Goal: Task Accomplishment & Management: Use online tool/utility

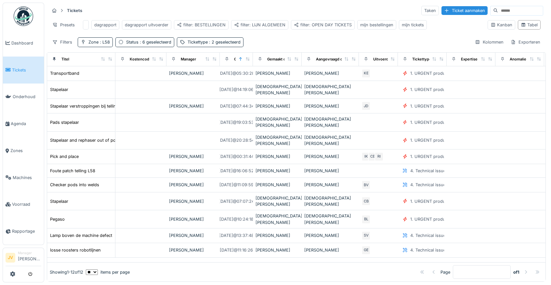
click at [27, 59] on link "Tickets" at bounding box center [23, 70] width 41 height 27
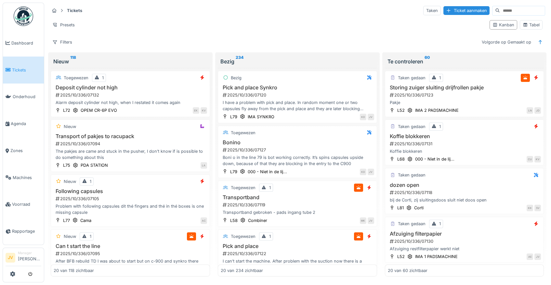
click at [8, 75] on link "Tickets" at bounding box center [23, 70] width 41 height 27
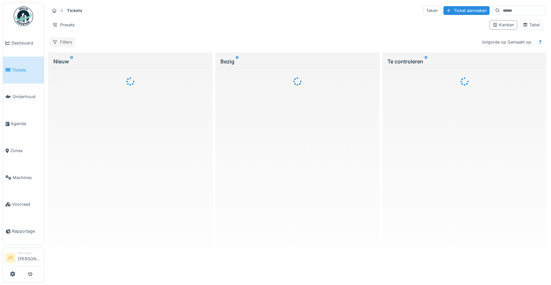
click at [64, 46] on div "Filters" at bounding box center [62, 41] width 26 height 9
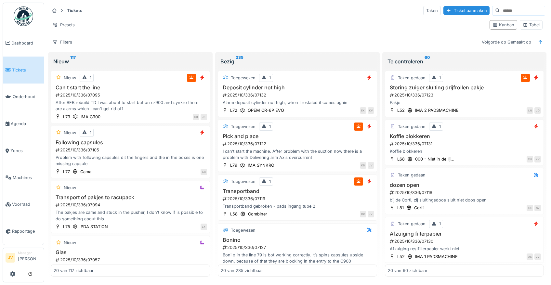
click at [140, 14] on div "Tickets Taken Ticket aanmaken" at bounding box center [297, 10] width 496 height 11
click at [533, 27] on div "Tabel" at bounding box center [530, 25] width 17 height 6
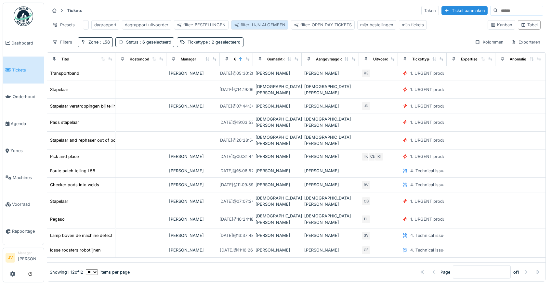
click at [256, 25] on div "filter: LIJN ALGEMEEN" at bounding box center [259, 25] width 51 height 6
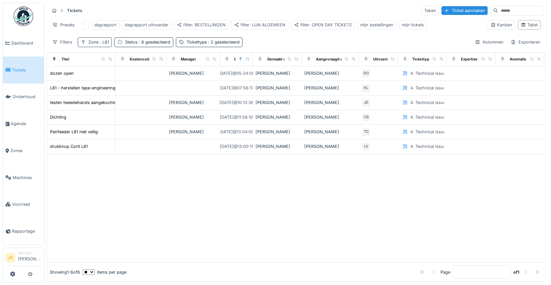
click at [104, 45] on span ": L81" at bounding box center [103, 42] width 10 height 5
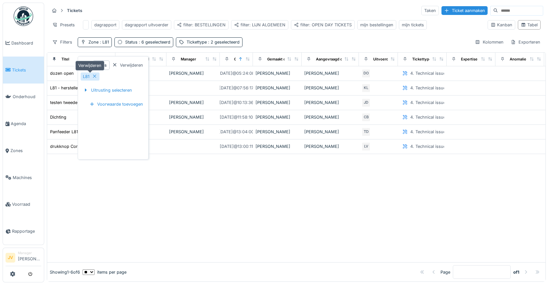
click at [86, 74] on div "L81" at bounding box center [86, 76] width 6 height 6
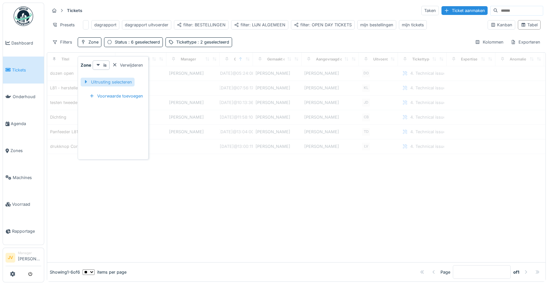
click at [104, 82] on div "Uitrusting selecteren" at bounding box center [108, 82] width 54 height 9
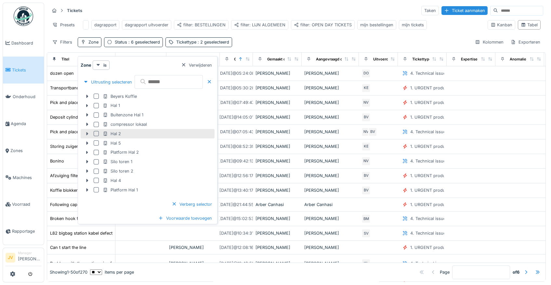
click at [87, 134] on icon at bounding box center [87, 133] width 2 height 3
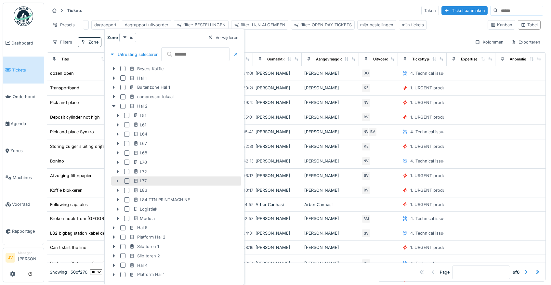
click at [120, 181] on icon at bounding box center [117, 181] width 5 height 4
click at [128, 182] on div at bounding box center [126, 180] width 5 height 5
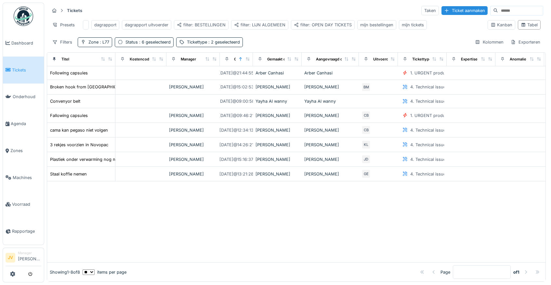
click at [321, 219] on div at bounding box center [296, 221] width 498 height 81
click at [221, 45] on span ": 2 geselecteerd" at bounding box center [223, 42] width 33 height 5
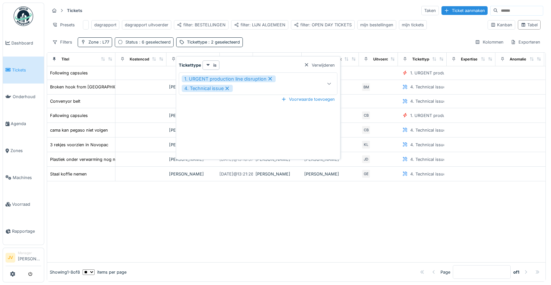
click at [151, 45] on div "Status : 6 geselecteerd" at bounding box center [147, 42] width 45 height 6
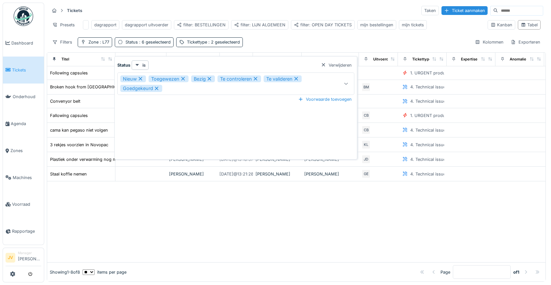
click at [203, 101] on div "Voorwaarde toevoegen" at bounding box center [235, 99] width 237 height 9
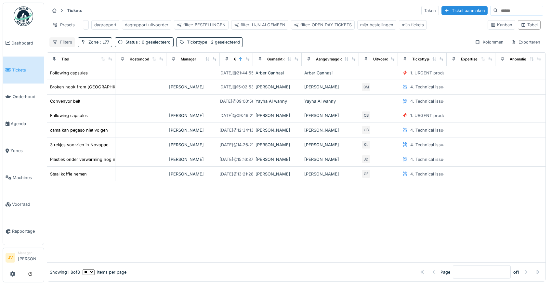
click at [60, 47] on div "Filters" at bounding box center [62, 41] width 26 height 9
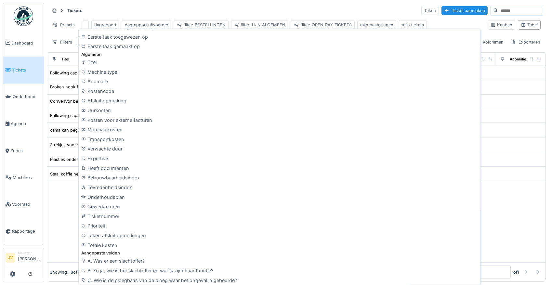
scroll to position [244, 0]
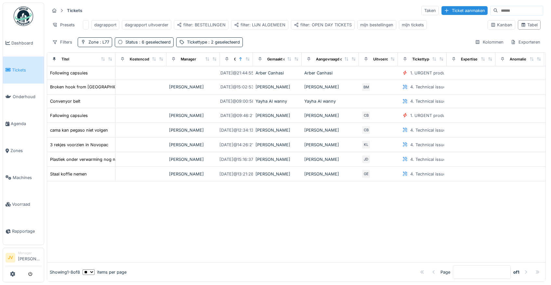
click at [198, 13] on div "Tickets Taken Ticket aanmaken" at bounding box center [296, 10] width 494 height 11
click at [317, 25] on div "filter: OPEN DAY TICKETS" at bounding box center [323, 25] width 58 height 6
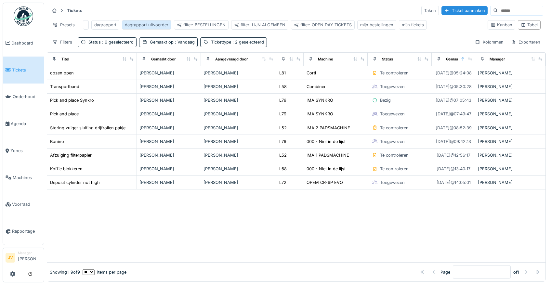
click at [138, 25] on div "dagrapport uitvoerder" at bounding box center [147, 25] width 44 height 6
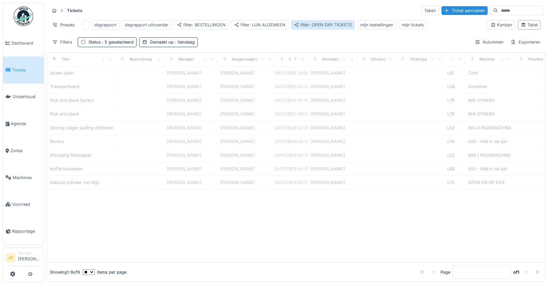
click at [327, 27] on div "filter: OPEN DAY TICKETS" at bounding box center [323, 25] width 58 height 6
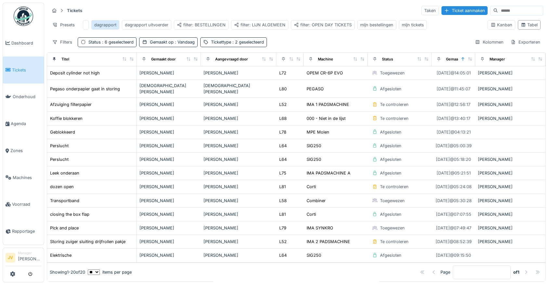
click at [101, 24] on div "dagrapport" at bounding box center [105, 25] width 22 height 6
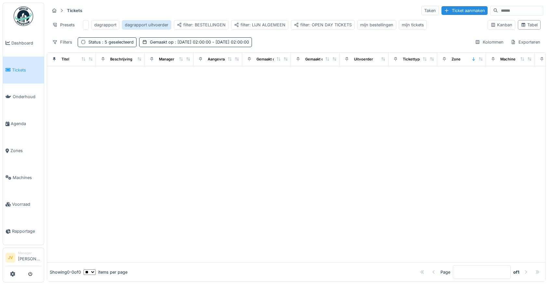
click at [134, 23] on div "dagrapport uitvoerder" at bounding box center [147, 25] width 44 height 6
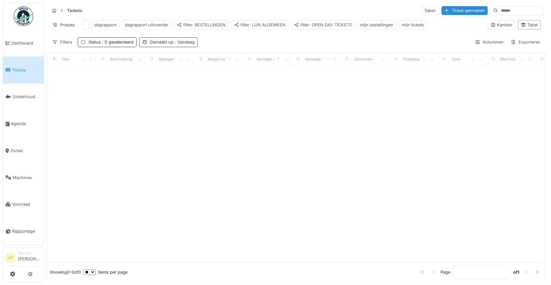
click at [175, 45] on span ": Vandaag" at bounding box center [184, 42] width 21 height 5
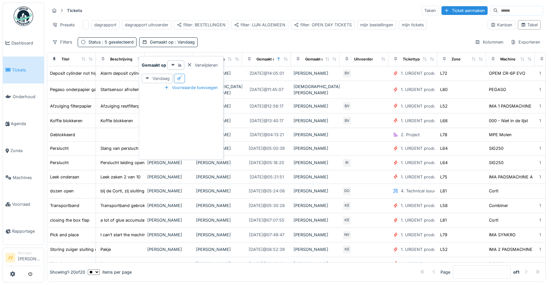
click at [158, 78] on div "Vandaag" at bounding box center [157, 78] width 31 height 9
drag, startPoint x: 214, startPoint y: 121, endPoint x: 226, endPoint y: 89, distance: 33.5
click at [214, 120] on div "Gemaakt op is Verwijderen Vandaag Voorwaarde toevoegen" at bounding box center [180, 108] width 81 height 97
click at [243, 36] on div "Tickets Taken Ticket aanmaken Presets dagrapport dagrapport uitvoerder filter: …" at bounding box center [296, 26] width 499 height 47
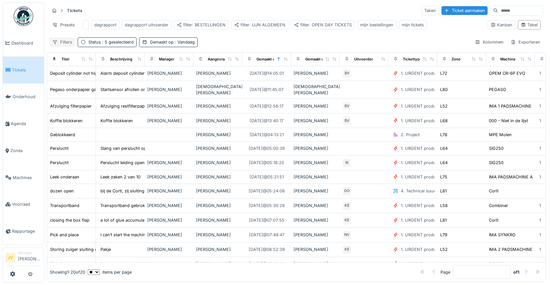
click at [56, 40] on icon at bounding box center [54, 42] width 5 height 4
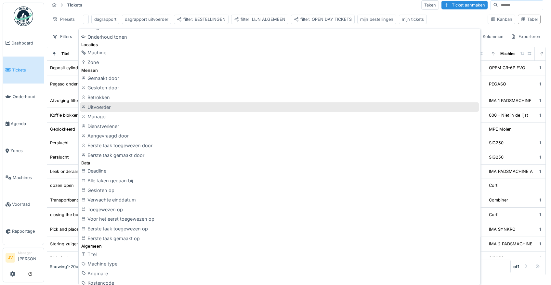
scroll to position [40, 0]
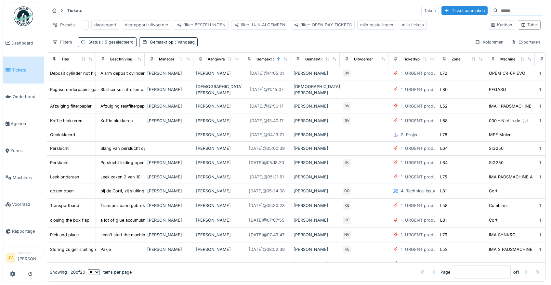
click at [114, 42] on span ": 5 geselecteerd" at bounding box center [117, 42] width 33 height 5
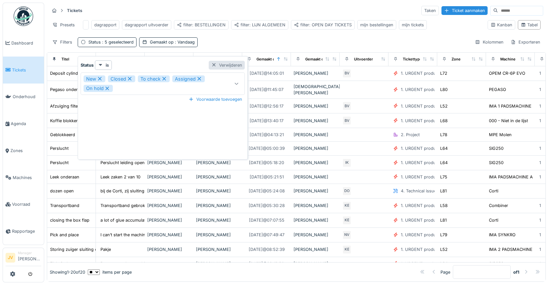
click at [232, 61] on div "Verwijderen" at bounding box center [227, 65] width 36 height 9
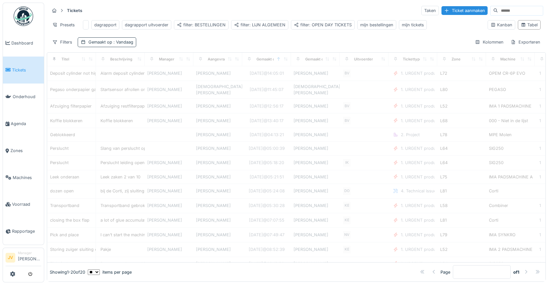
click at [123, 44] on span ": Vandaag" at bounding box center [122, 42] width 21 height 5
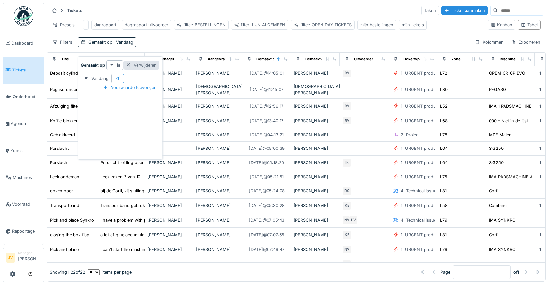
click at [146, 61] on div "Verwijderen" at bounding box center [141, 65] width 36 height 9
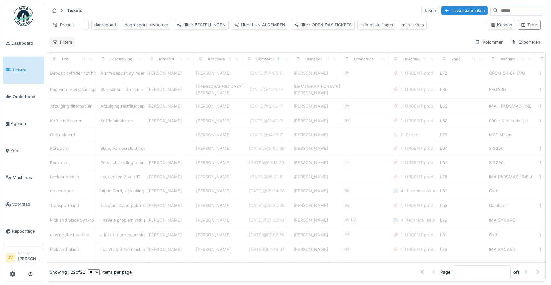
click at [68, 40] on div "Filters" at bounding box center [62, 41] width 26 height 9
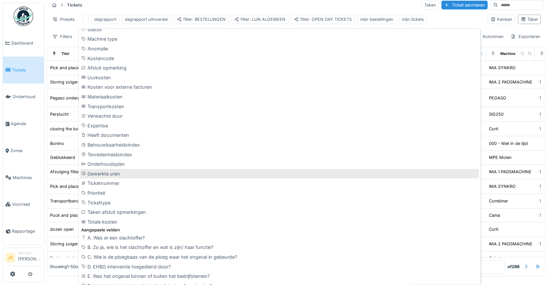
scroll to position [244, 0]
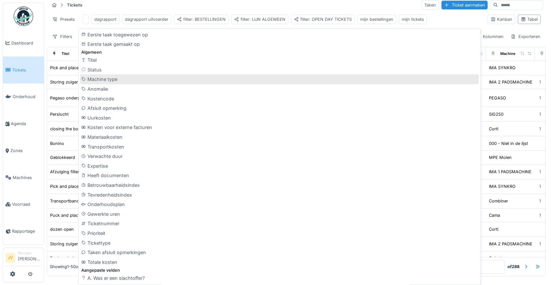
click at [98, 75] on div "Machine type" at bounding box center [279, 79] width 399 height 10
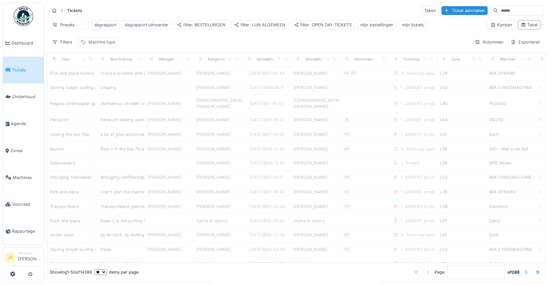
click at [91, 40] on div "Machine type" at bounding box center [101, 42] width 27 height 6
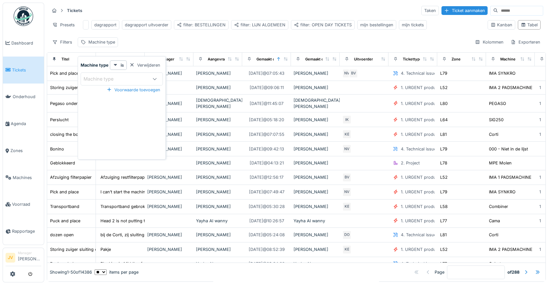
click at [99, 75] on div "Machine type" at bounding box center [103, 78] width 39 height 7
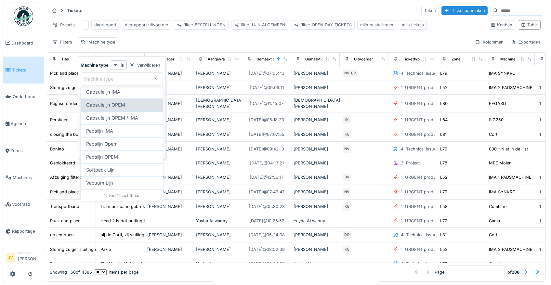
scroll to position [35, 0]
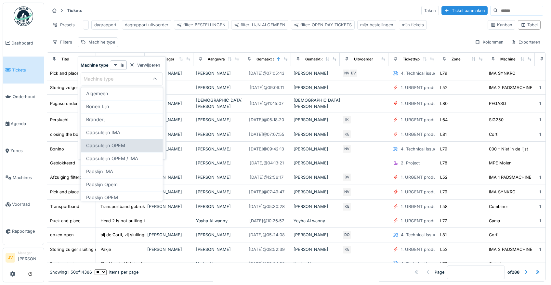
click at [107, 145] on span "Capsulelijn OPEM" at bounding box center [105, 145] width 39 height 7
type input "****"
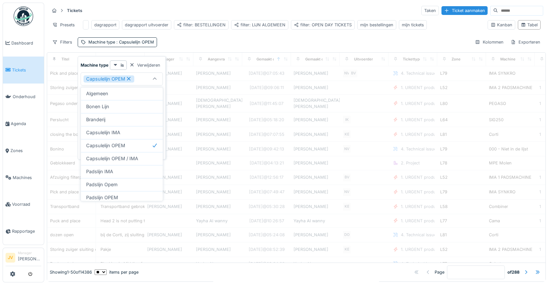
click at [100, 75] on div "Capsulelijn OPEM" at bounding box center [109, 78] width 51 height 7
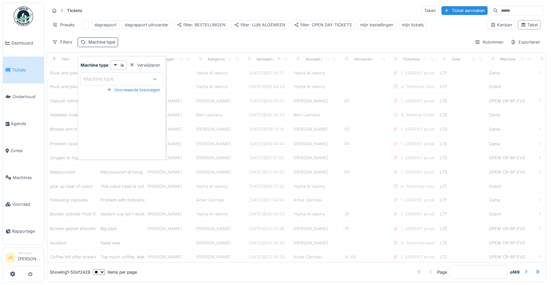
click at [89, 45] on div "Machine type" at bounding box center [101, 42] width 27 height 6
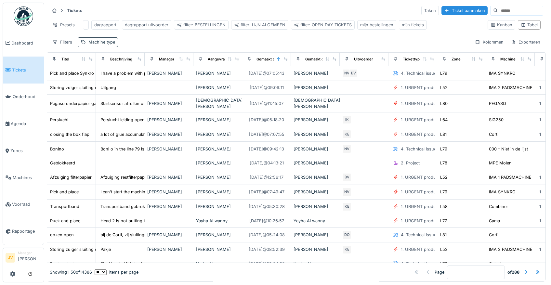
click at [89, 45] on div "Machine type" at bounding box center [101, 42] width 27 height 6
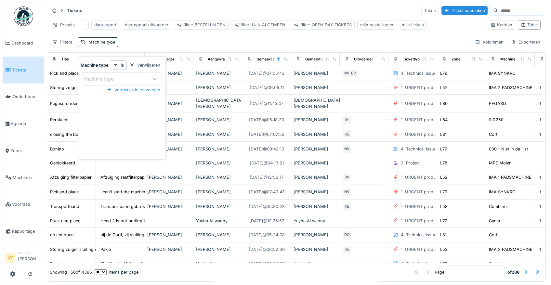
click at [102, 75] on div "Machine type" at bounding box center [103, 78] width 39 height 7
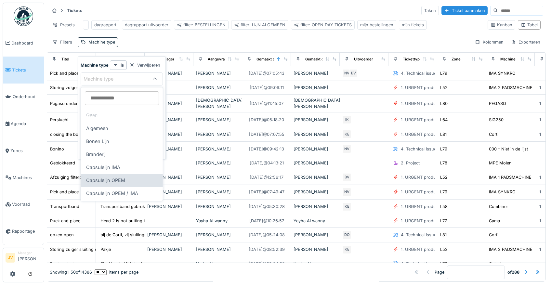
click at [105, 179] on span "Capsulelijn OPEM" at bounding box center [105, 180] width 39 height 7
type input "****"
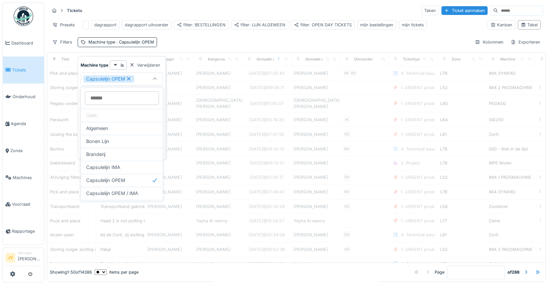
click at [179, 41] on div "Tickets Taken Ticket aanmaken Presets dagrapport dagrapport uitvoerder filter: …" at bounding box center [296, 26] width 499 height 47
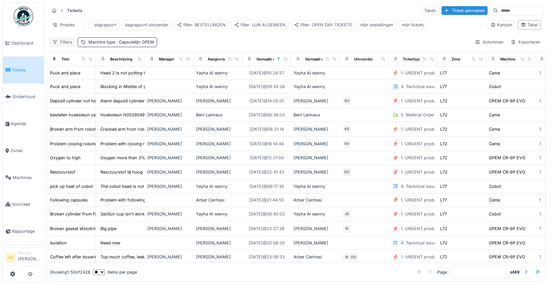
click at [57, 44] on div "Filters" at bounding box center [62, 41] width 26 height 9
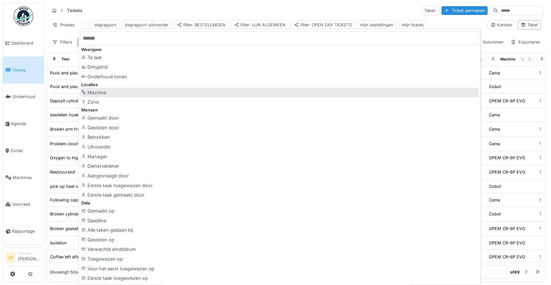
click at [109, 94] on div "Machine" at bounding box center [279, 93] width 399 height 10
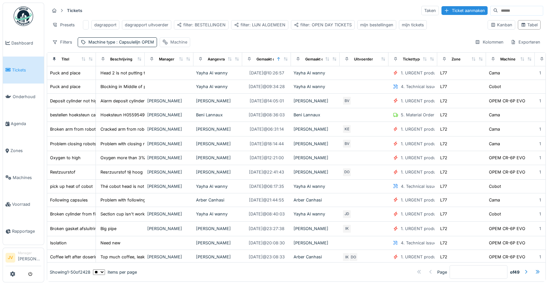
click at [174, 45] on div "Machine" at bounding box center [178, 42] width 17 height 6
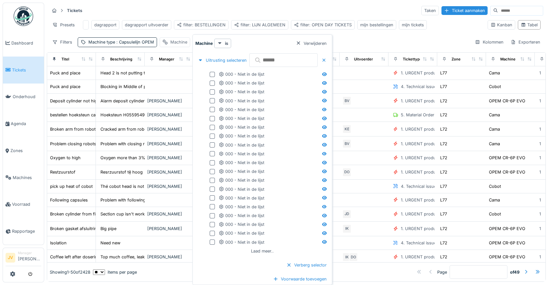
click at [173, 45] on div "Machine" at bounding box center [178, 42] width 17 height 6
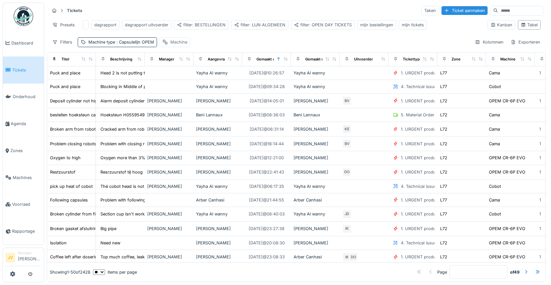
click at [173, 45] on div "Machine" at bounding box center [178, 42] width 17 height 6
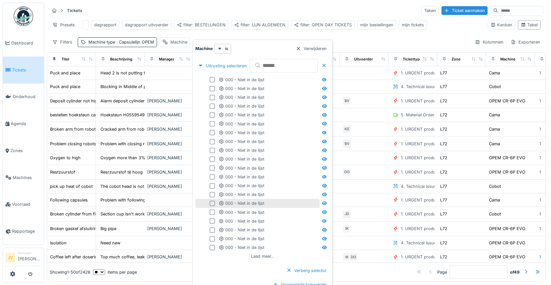
scroll to position [6, 0]
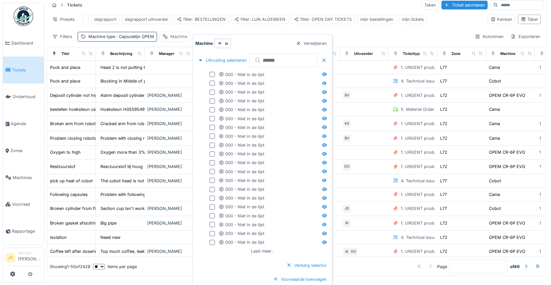
click at [174, 40] on div "Machine" at bounding box center [178, 36] width 17 height 6
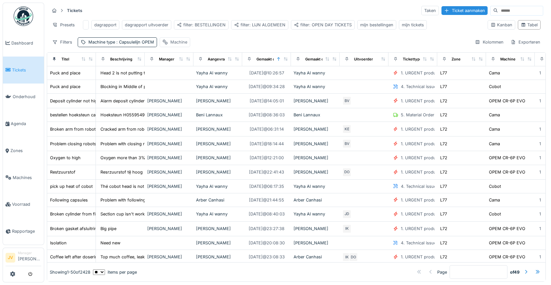
click at [164, 43] on icon at bounding box center [164, 42] width 5 height 4
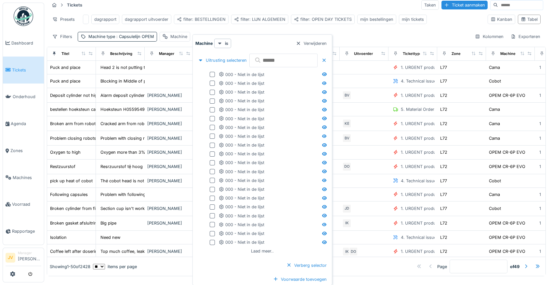
click at [268, 62] on input "text" at bounding box center [283, 61] width 68 height 14
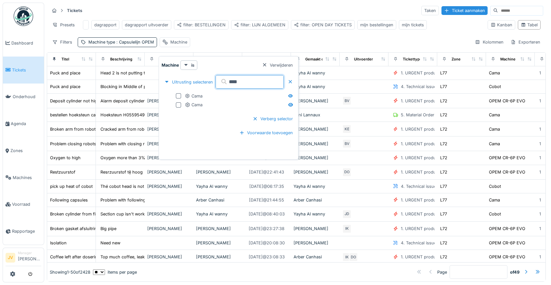
type input "****"
click at [201, 84] on div "Uitrusting selecteren ****" at bounding box center [228, 81] width 134 height 19
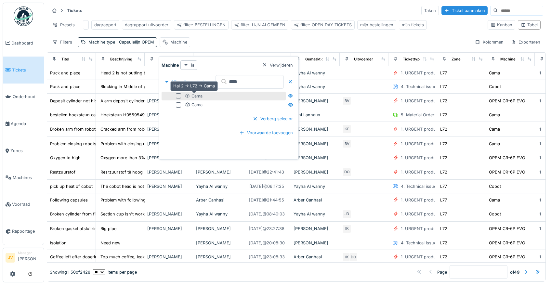
click at [201, 93] on div "Cama" at bounding box center [194, 96] width 18 height 6
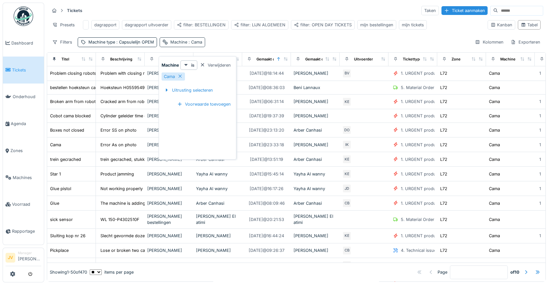
click at [193, 41] on span ": Cama" at bounding box center [194, 42] width 15 height 5
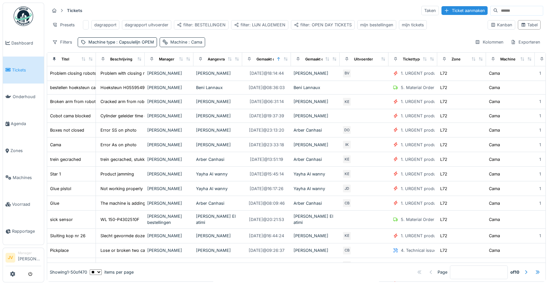
click at [200, 44] on span ": Cama" at bounding box center [194, 42] width 15 height 5
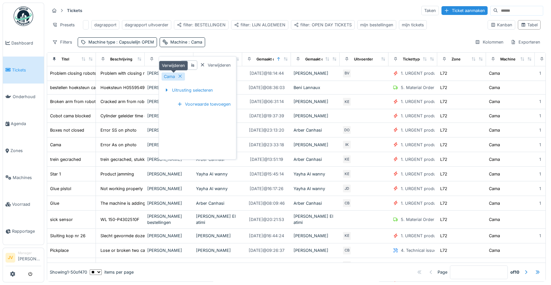
click at [179, 74] on icon at bounding box center [179, 76] width 5 height 4
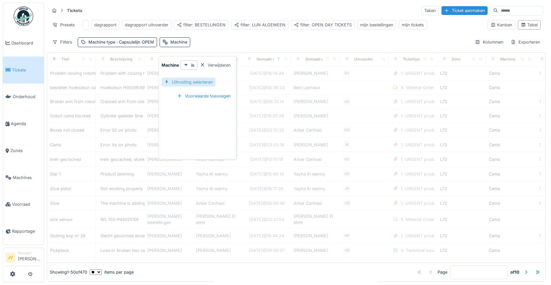
click at [184, 78] on div "Uitrusting selecteren" at bounding box center [188, 82] width 54 height 9
click at [241, 77] on input "text" at bounding box center [249, 82] width 68 height 14
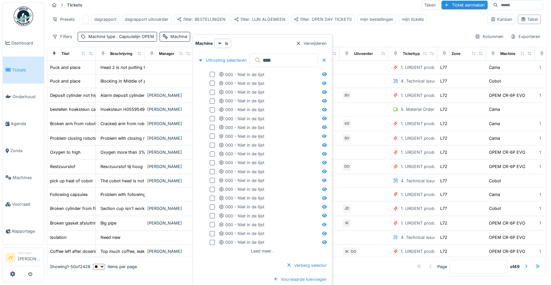
click at [255, 58] on icon at bounding box center [257, 60] width 5 height 5
click at [257, 61] on icon at bounding box center [257, 60] width 5 height 5
click at [267, 59] on input "****" at bounding box center [283, 61] width 68 height 14
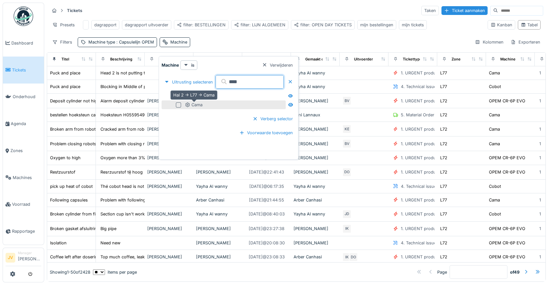
type input "****"
click at [188, 103] on icon at bounding box center [187, 105] width 5 height 4
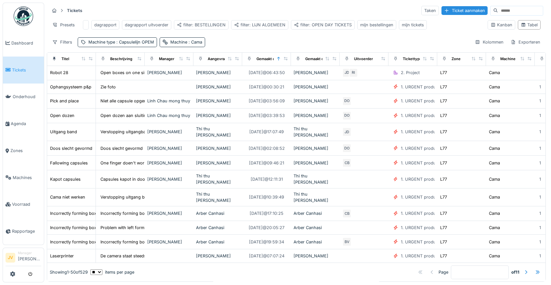
scroll to position [127, 0]
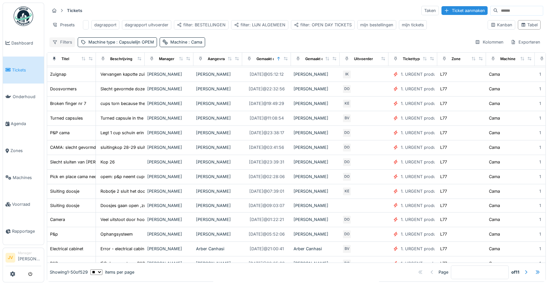
click at [62, 43] on div "Filters" at bounding box center [62, 41] width 26 height 9
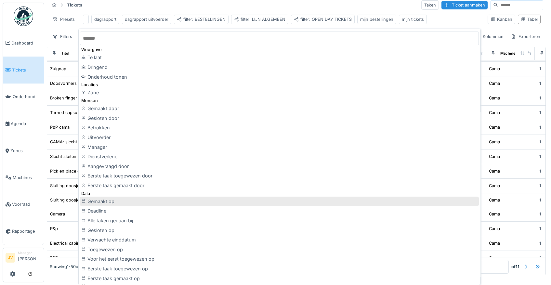
click at [123, 200] on div "Gemaakt op" at bounding box center [279, 202] width 399 height 10
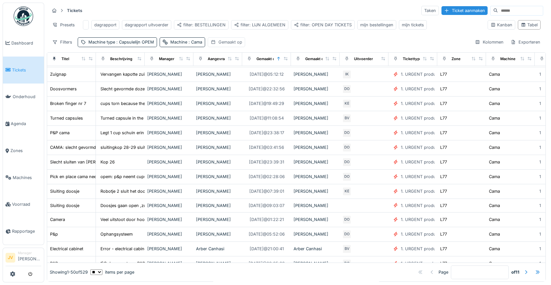
click at [225, 41] on div "Gemaakt op" at bounding box center [230, 42] width 24 height 6
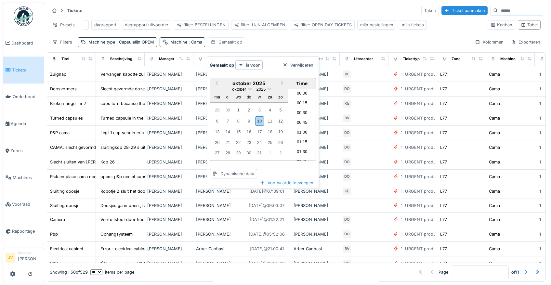
scroll to position [544, 0]
click at [214, 79] on button "Previous Month" at bounding box center [216, 84] width 10 height 10
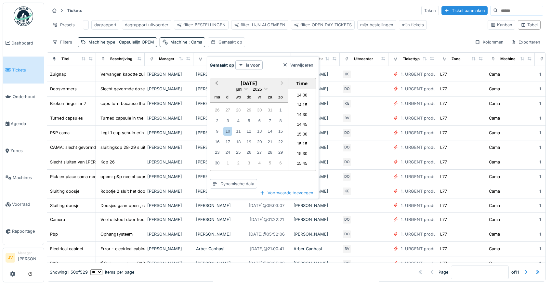
click at [214, 79] on button "Previous Month" at bounding box center [216, 84] width 10 height 10
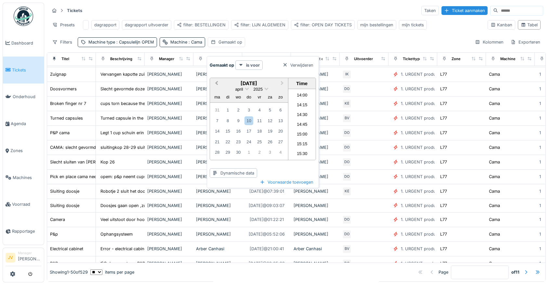
click at [214, 79] on button "Previous Month" at bounding box center [216, 84] width 10 height 10
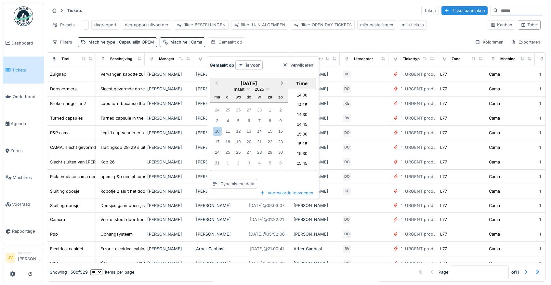
click at [282, 79] on button "Next Month" at bounding box center [282, 84] width 10 height 10
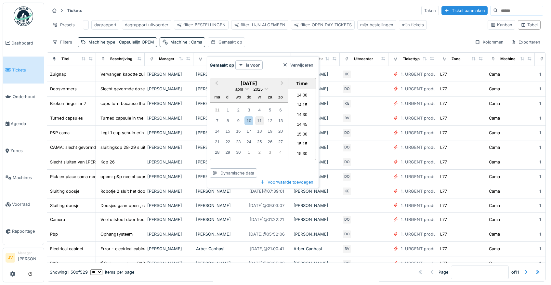
click at [261, 116] on div "11" at bounding box center [259, 120] width 9 height 9
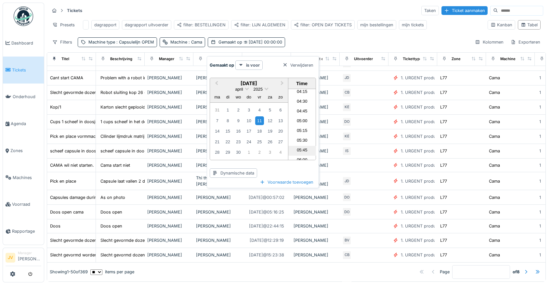
scroll to position [57, 0]
click at [297, 100] on li "01:45" at bounding box center [302, 105] width 28 height 10
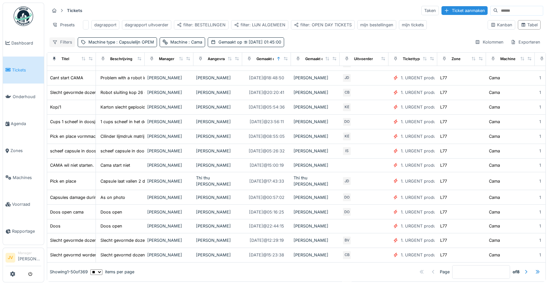
click at [63, 40] on div "Filters" at bounding box center [62, 41] width 26 height 9
click at [231, 43] on div "Gemaakt op [DATE] 01:45:00" at bounding box center [249, 42] width 63 height 6
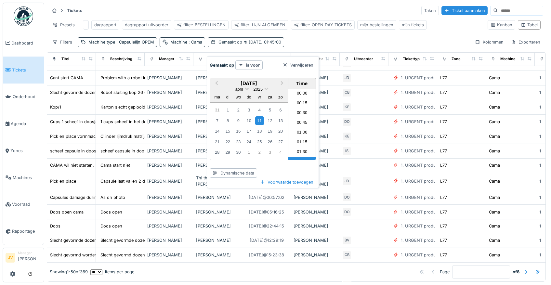
scroll to position [37, 0]
click at [253, 62] on strong "is voor" at bounding box center [253, 65] width 14 height 6
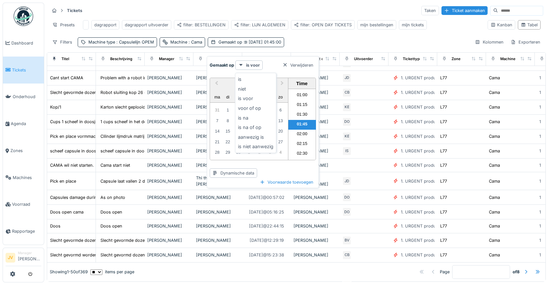
click at [315, 37] on div "Tickets Taken Ticket aanmaken Presets dagrapport dagrapport uitvoerder filter: …" at bounding box center [296, 26] width 499 height 47
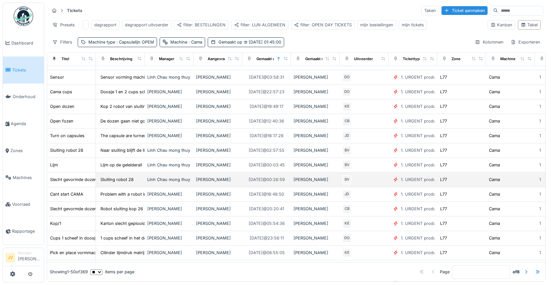
scroll to position [0, 0]
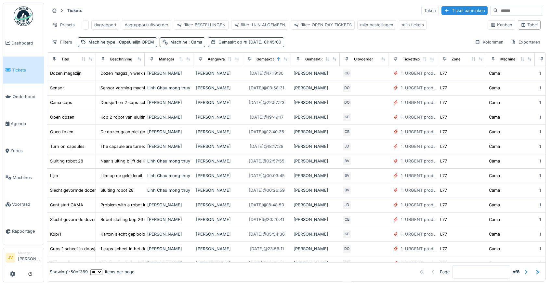
click at [252, 44] on div "Gemaakt op [DATE] 01:45:00" at bounding box center [246, 41] width 76 height 9
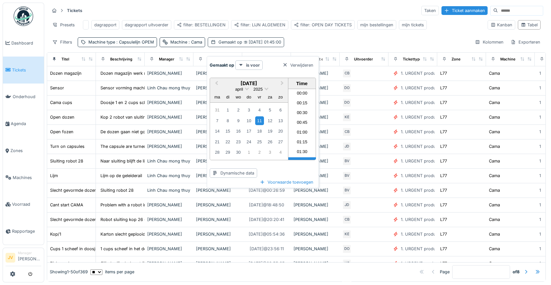
scroll to position [37, 0]
click at [257, 119] on div "11" at bounding box center [259, 120] width 9 height 9
click at [248, 64] on strong "is voor" at bounding box center [253, 65] width 14 height 6
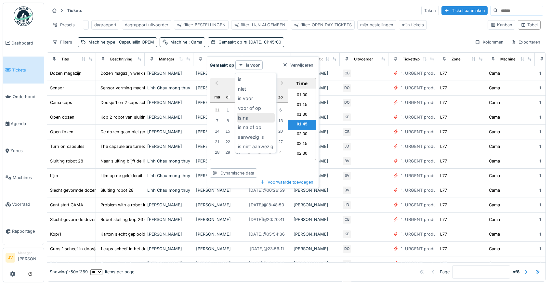
click at [259, 117] on div "is na" at bounding box center [256, 118] width 38 height 10
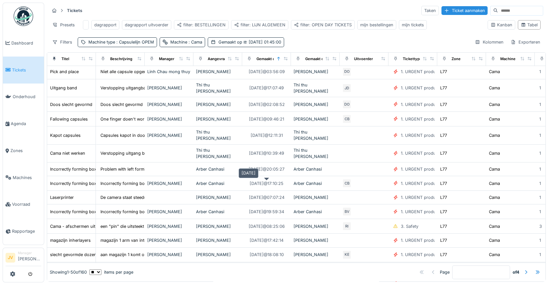
scroll to position [377, 0]
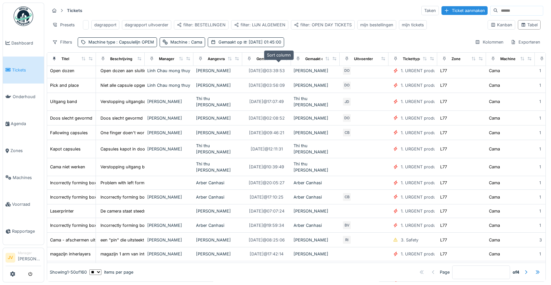
click at [278, 61] on div at bounding box center [278, 59] width 5 height 6
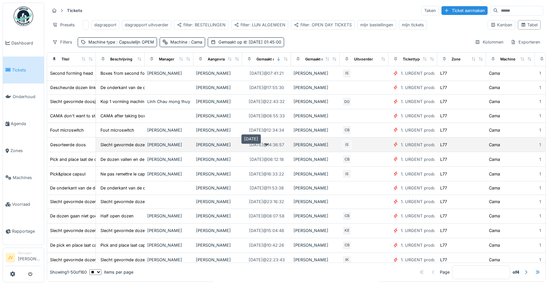
scroll to position [0, 0]
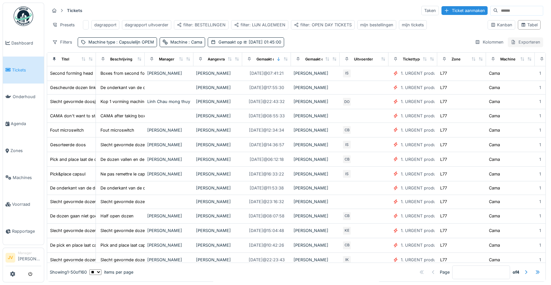
click at [513, 47] on div "Exporteren" at bounding box center [525, 41] width 35 height 9
click at [505, 62] on div "Exporteer naar Excel" at bounding box center [495, 63] width 54 height 10
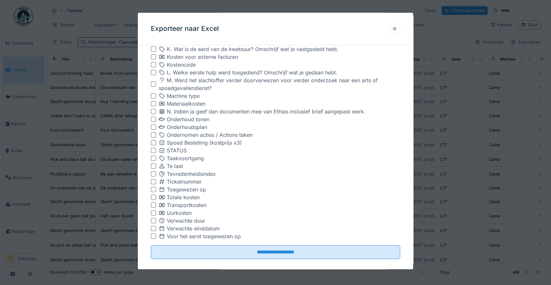
scroll to position [6, 0]
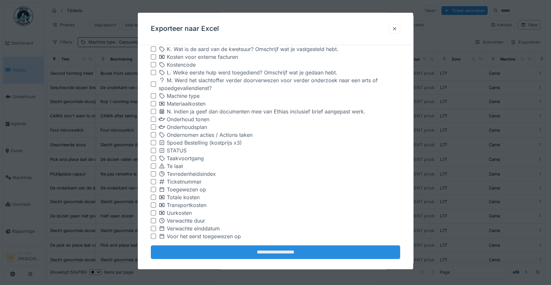
click at [281, 249] on input "**********" at bounding box center [276, 253] width 250 height 14
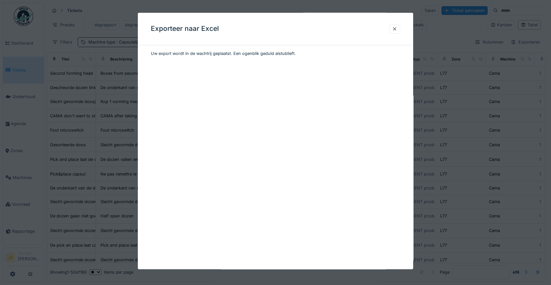
scroll to position [0, 0]
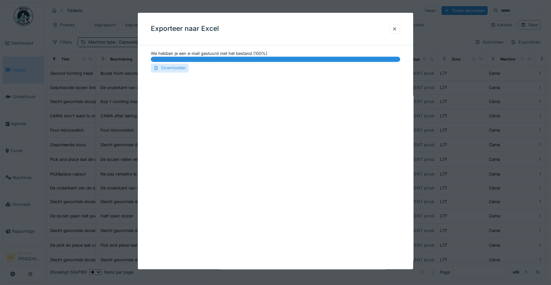
click at [170, 69] on div "Downloaden" at bounding box center [170, 68] width 38 height 9
drag, startPoint x: 313, startPoint y: 15, endPoint x: 236, endPoint y: 2, distance: 78.5
click at [313, 15] on div "Exporteer naar Excel" at bounding box center [276, 29] width 276 height 32
